Goal: Information Seeking & Learning: Learn about a topic

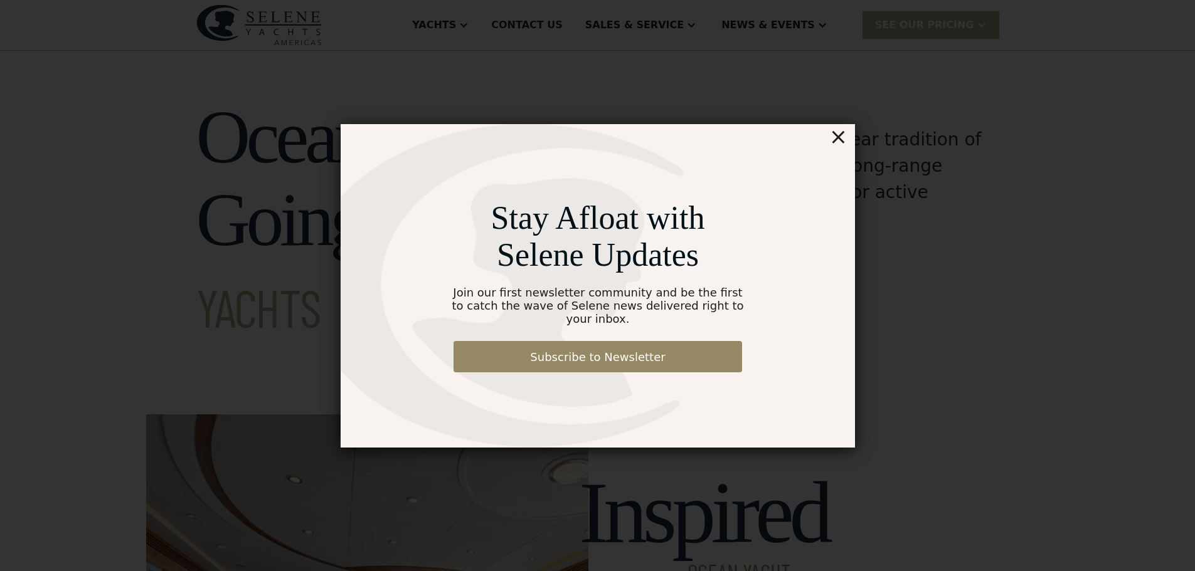
click at [836, 145] on div "×" at bounding box center [837, 136] width 18 height 25
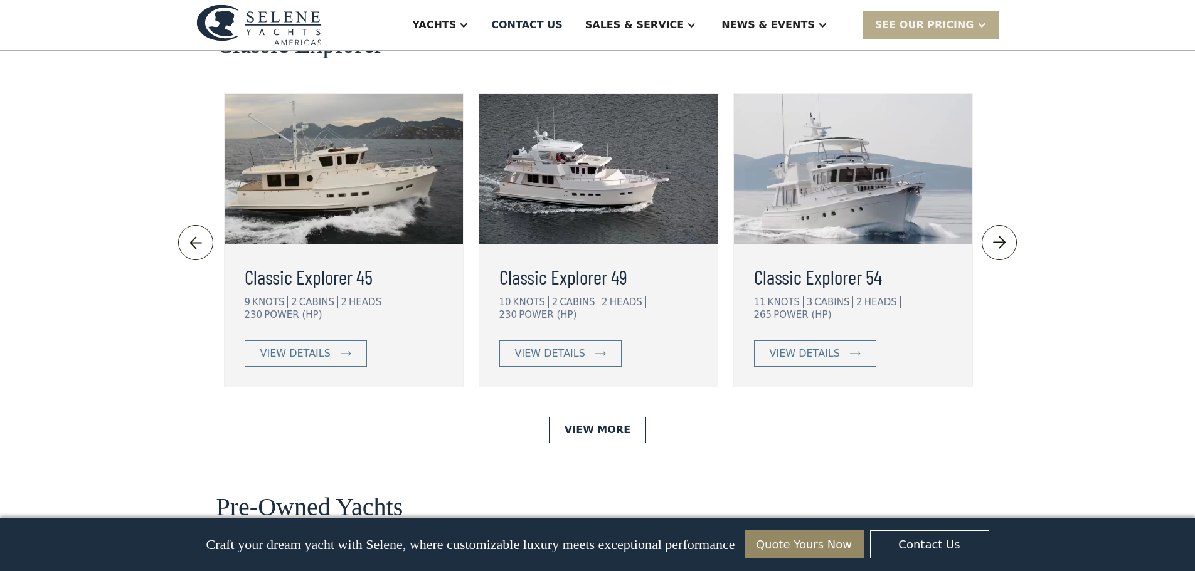
scroll to position [2720, 0]
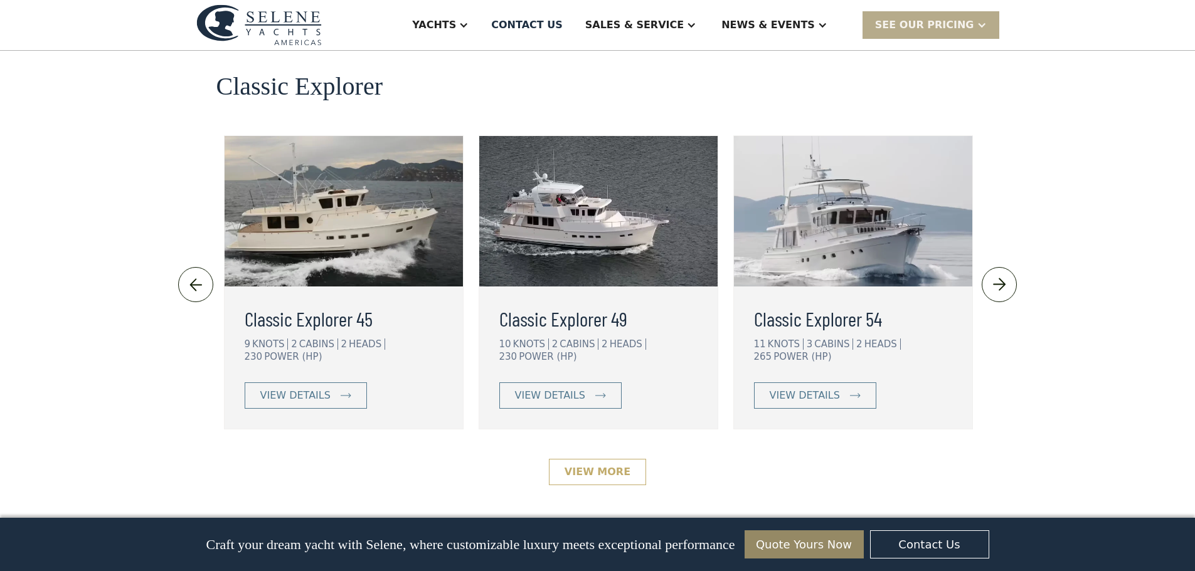
click at [589, 459] on link "View More" at bounding box center [597, 472] width 97 height 26
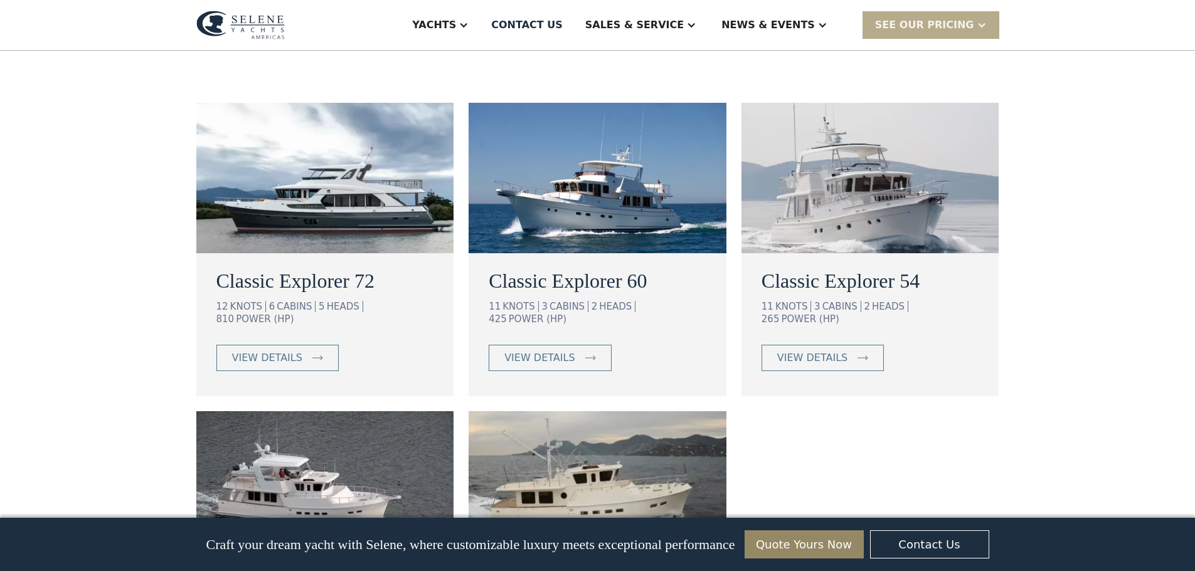
scroll to position [927, 0]
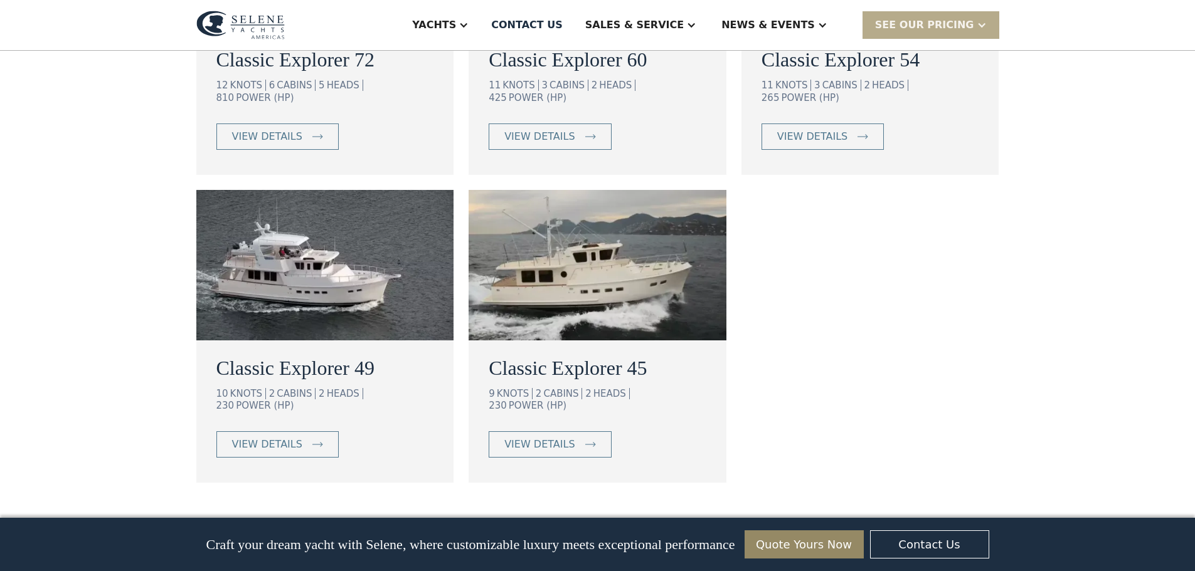
click at [589, 243] on img at bounding box center [597, 265] width 258 height 151
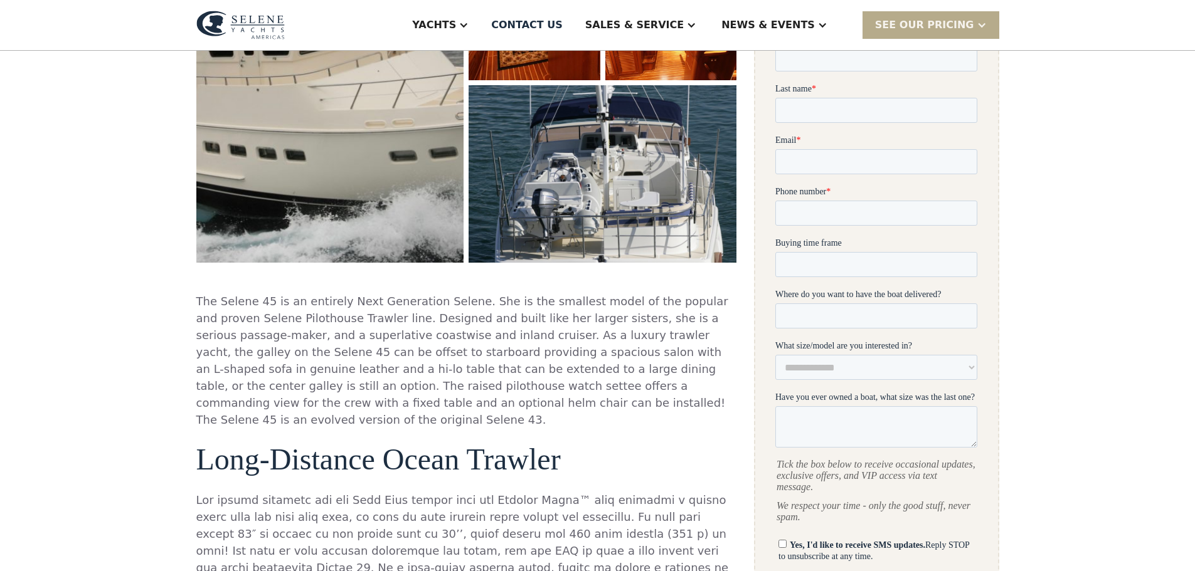
scroll to position [194, 0]
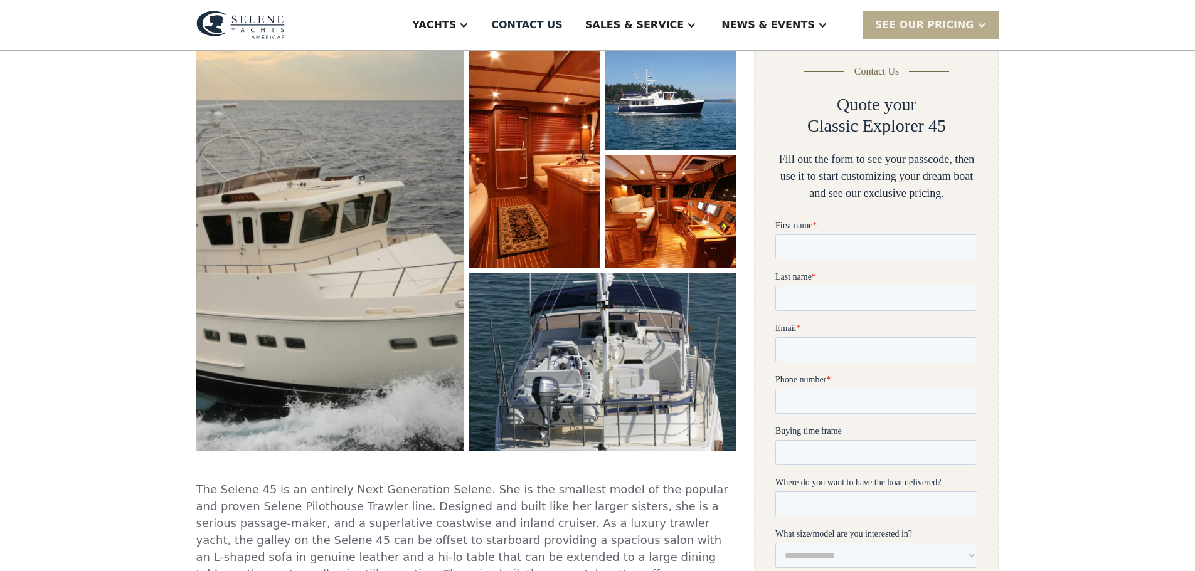
drag, startPoint x: 1203, startPoint y: 60, endPoint x: 1203, endPoint y: 107, distance: 47.7
click at [1194, 107] on html "Yachts Ocean Explorer Ocean Explorer 60 Ocean Explorer 72 Ocean Explorer 78 Cla…" at bounding box center [597, 91] width 1195 height 571
click at [693, 100] on img "open lightbox" at bounding box center [671, 94] width 138 height 119
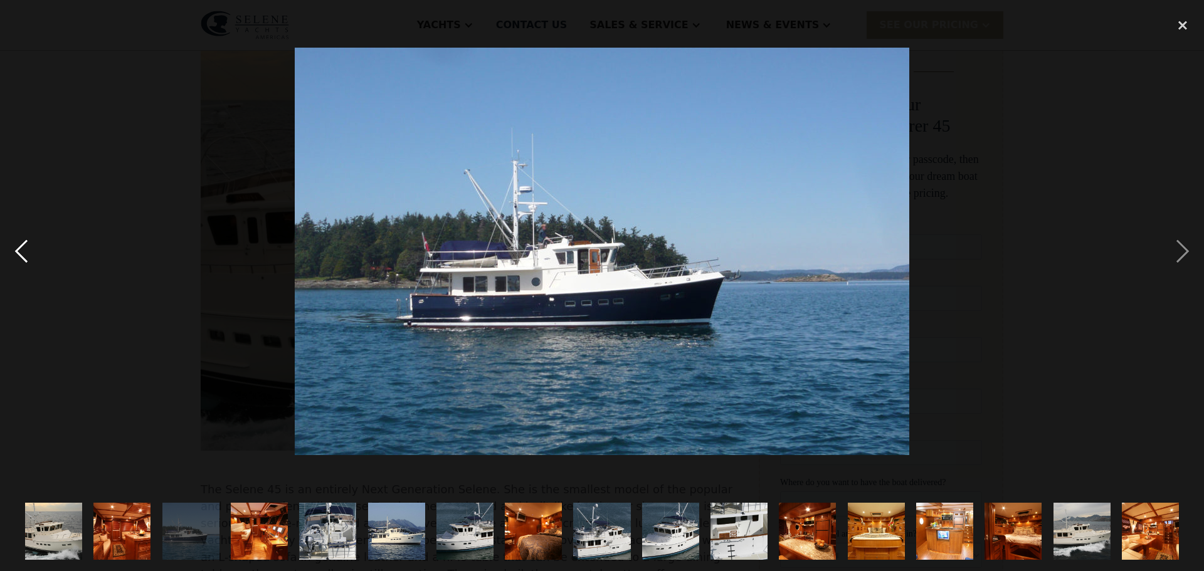
click at [22, 250] on div "previous image" at bounding box center [21, 251] width 43 height 480
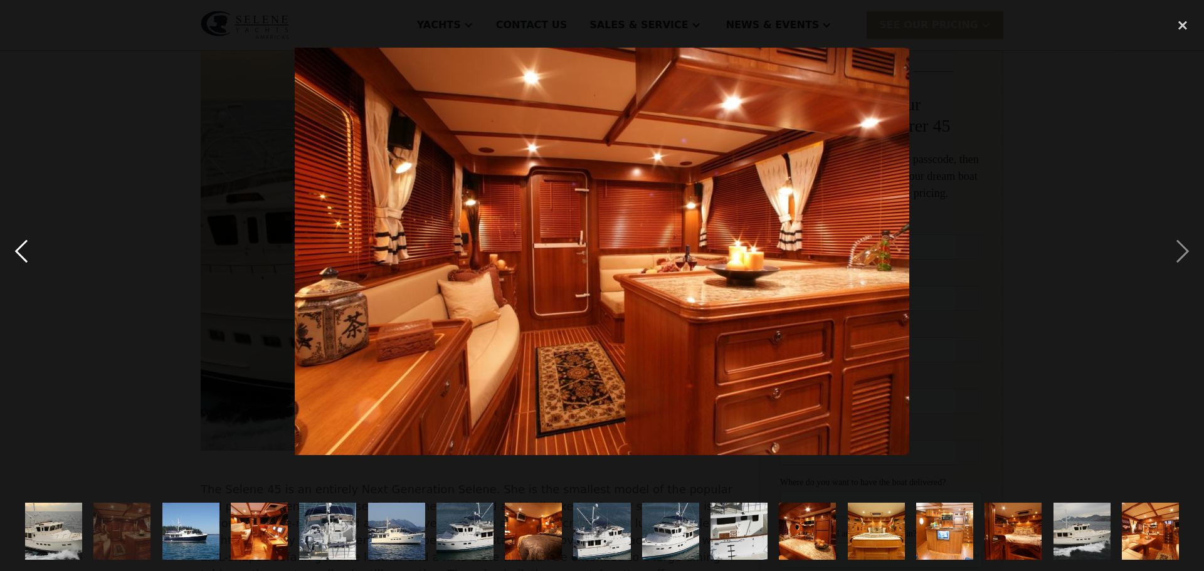
click at [22, 250] on div "previous image" at bounding box center [21, 251] width 43 height 480
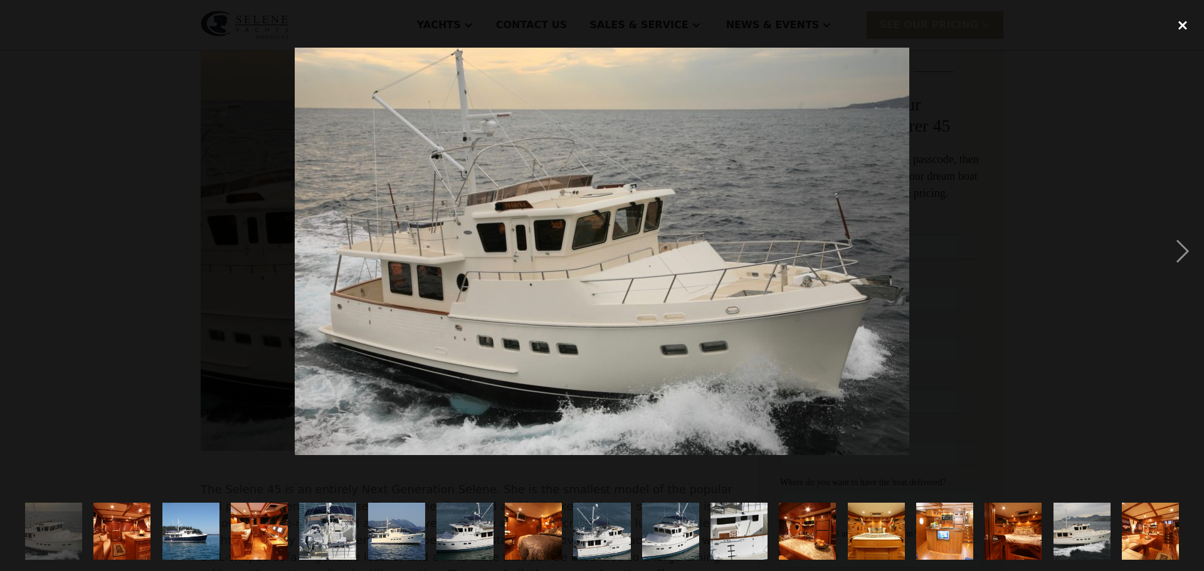
click at [1187, 23] on div "close lightbox" at bounding box center [1182, 25] width 43 height 28
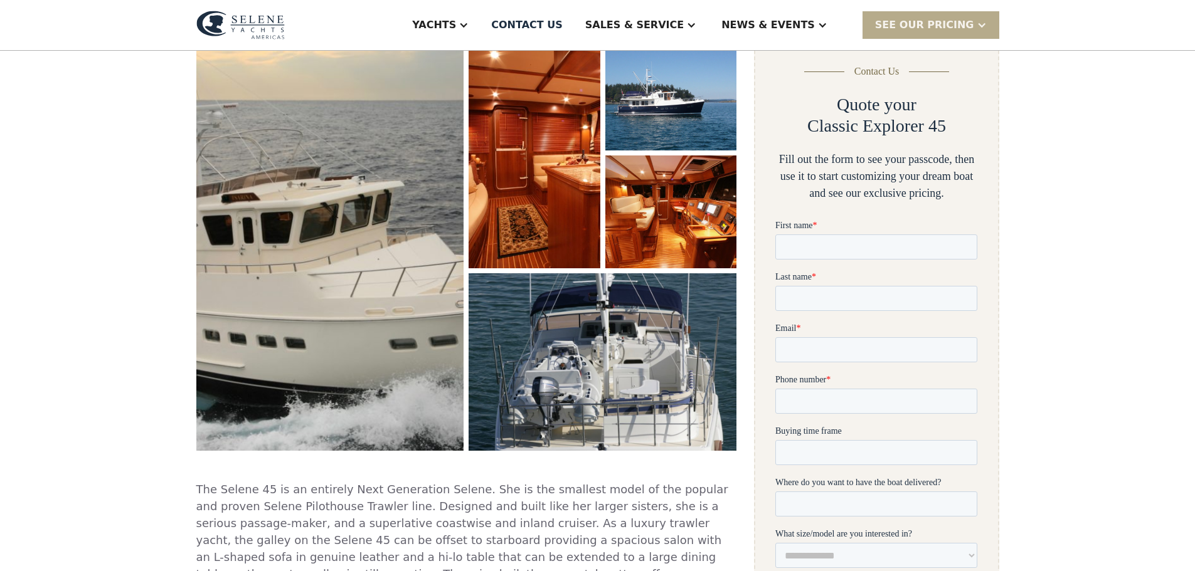
scroll to position [0, 0]
